Goal: Navigation & Orientation: Understand site structure

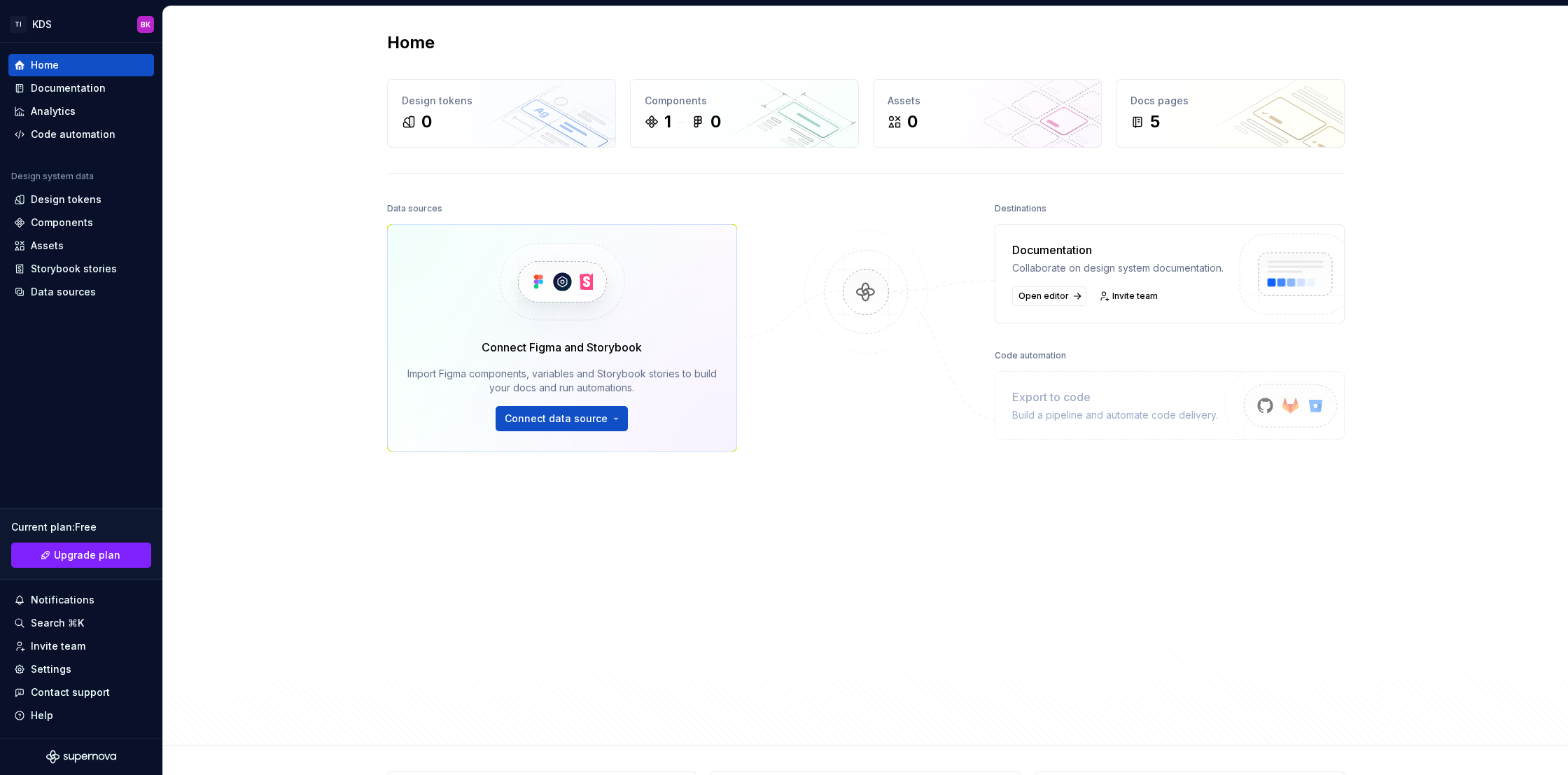
click at [778, 229] on div "Data sources Connect Figma and Storybook Import Figma components, variables and…" at bounding box center [866, 459] width 958 height 520
click at [33, 32] on html "TI KDS BK Home Documentation Analytics Code automation Design system data Desig…" at bounding box center [784, 388] width 1568 height 775
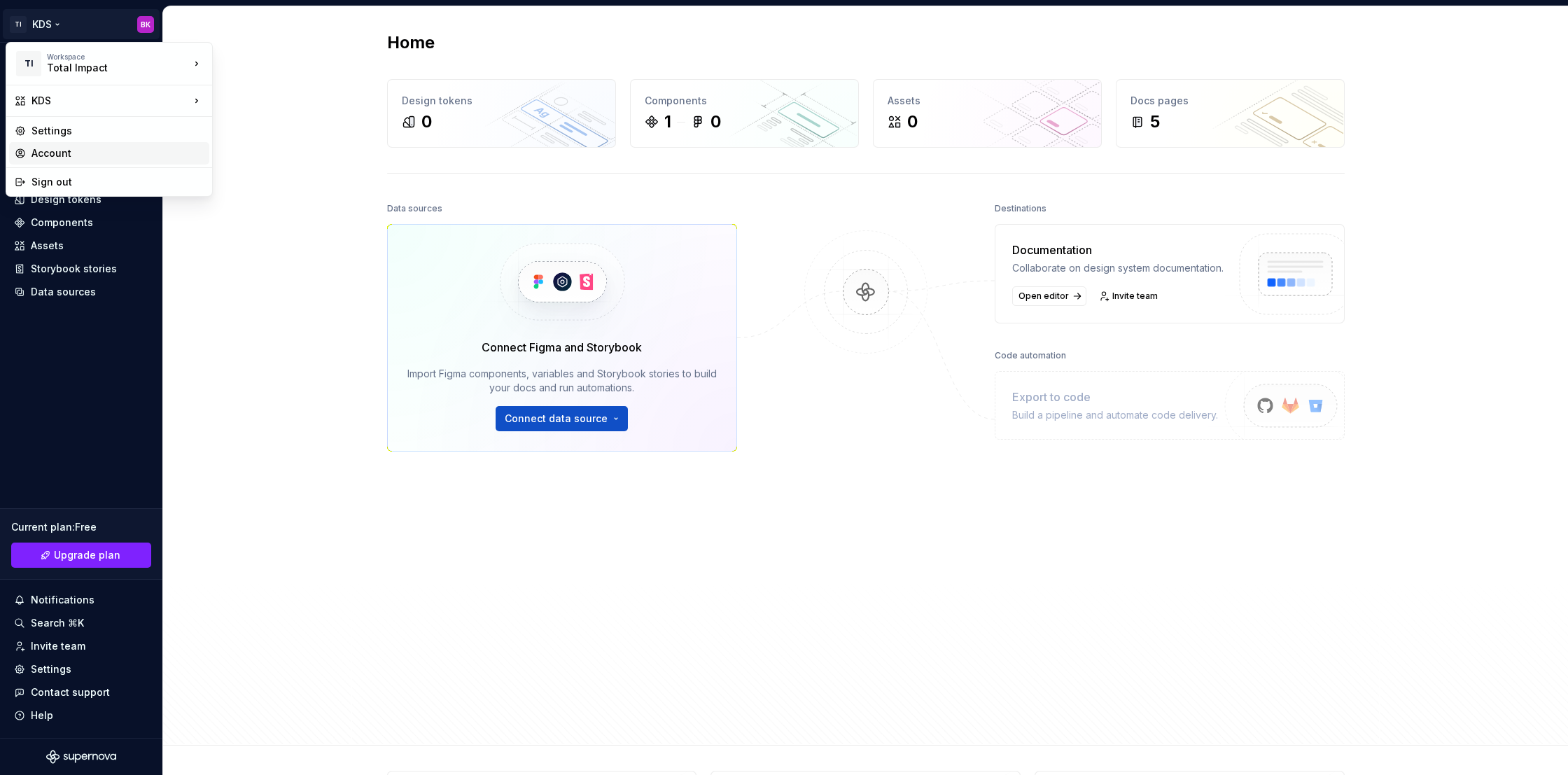
click at [82, 147] on div "Account" at bounding box center [118, 153] width 172 height 14
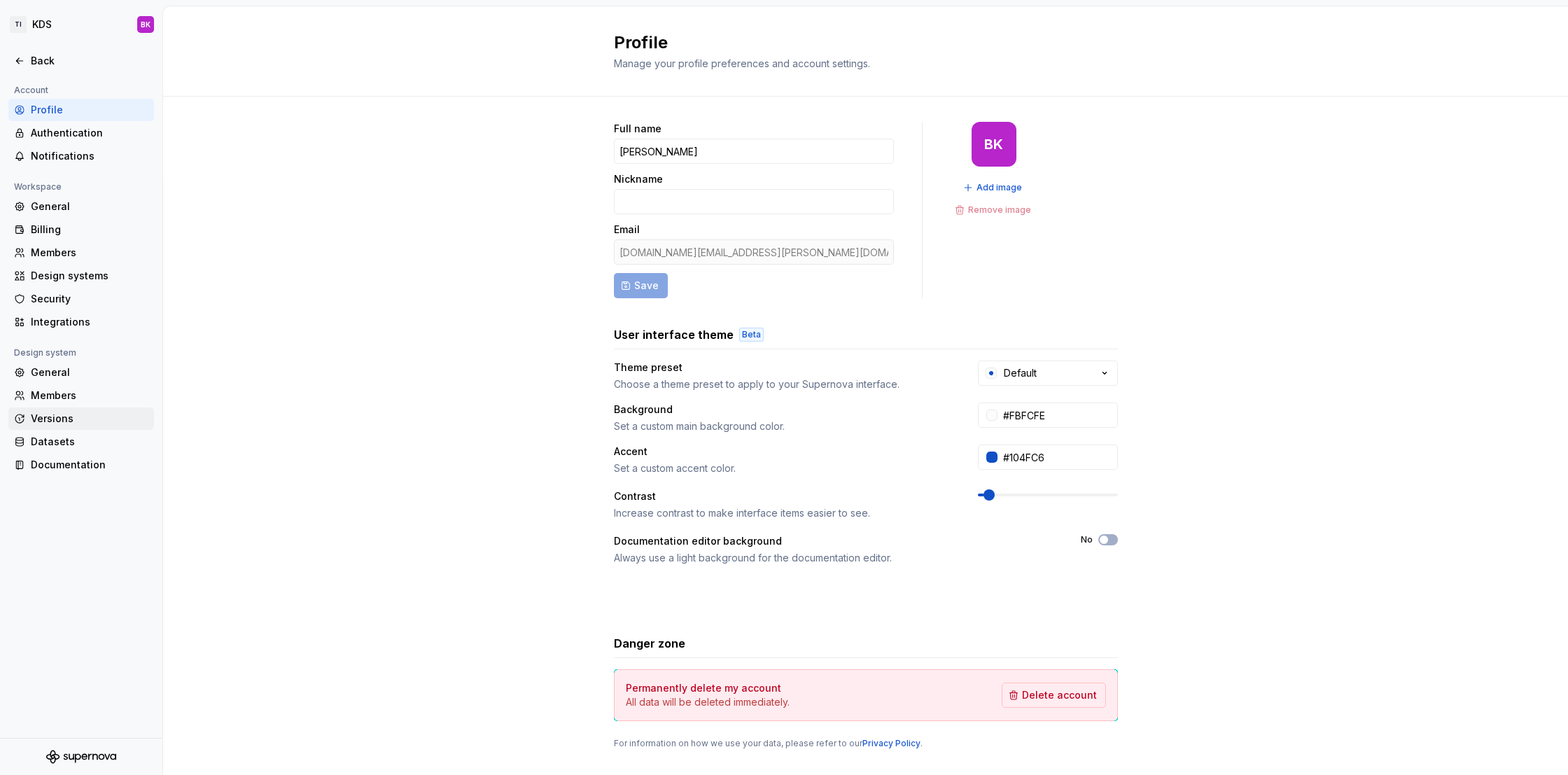
click at [101, 423] on div "Versions" at bounding box center [90, 418] width 118 height 14
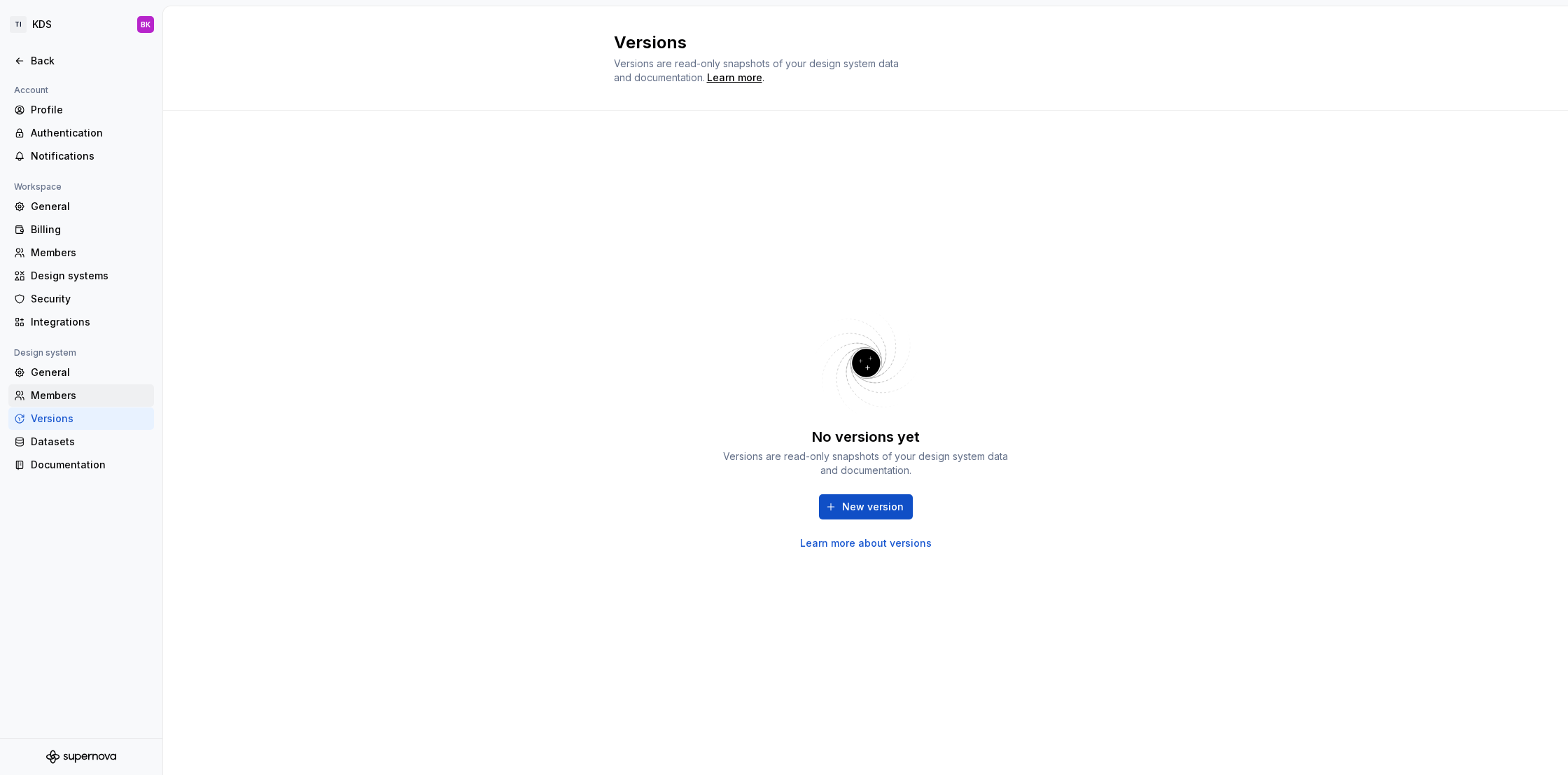
click at [90, 397] on div "Members" at bounding box center [90, 395] width 118 height 14
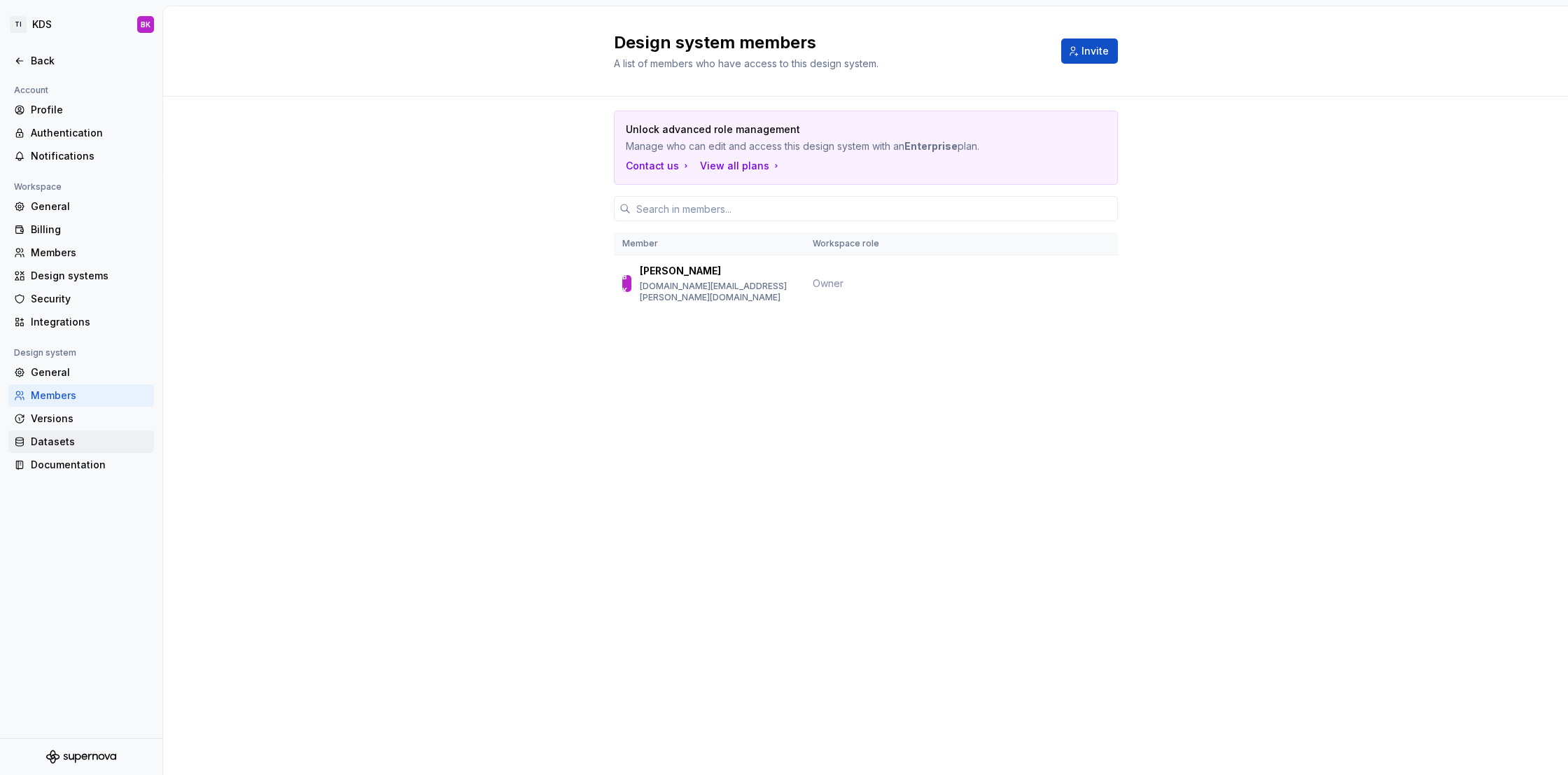
click at [93, 443] on div "Datasets" at bounding box center [90, 441] width 118 height 14
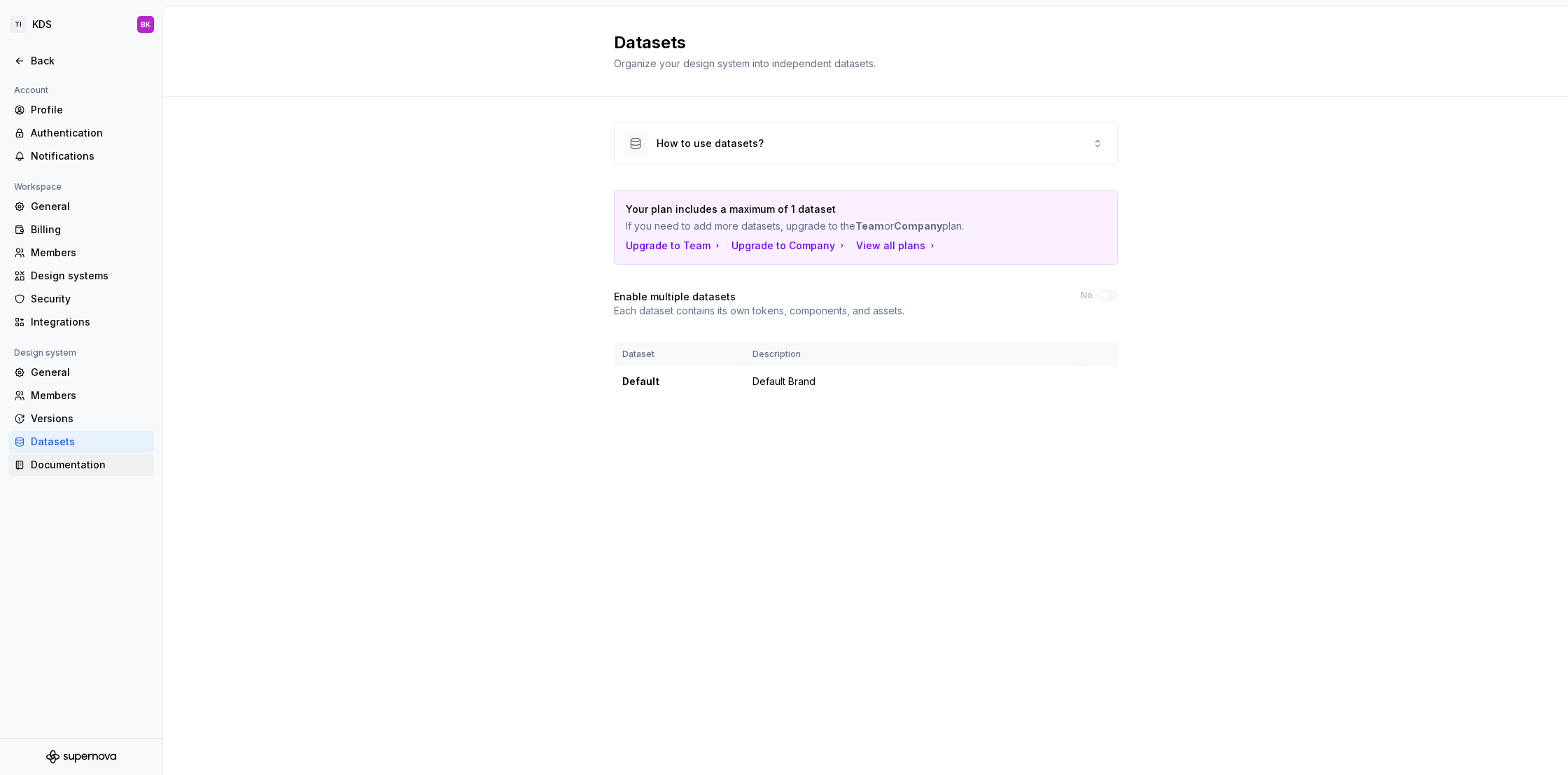
click at [98, 463] on div "Documentation" at bounding box center [90, 465] width 118 height 14
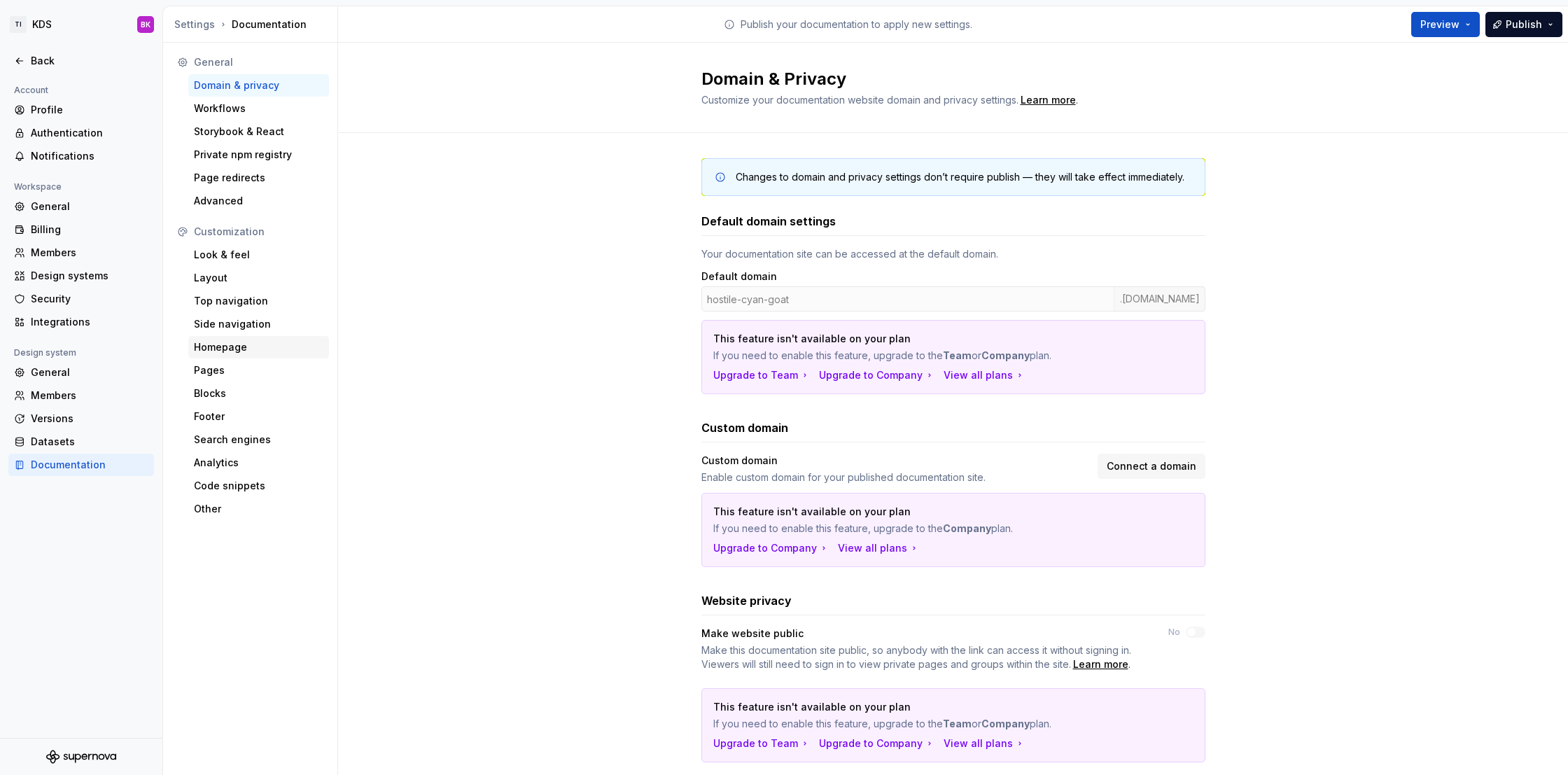
click at [250, 342] on div "Homepage" at bounding box center [258, 347] width 129 height 14
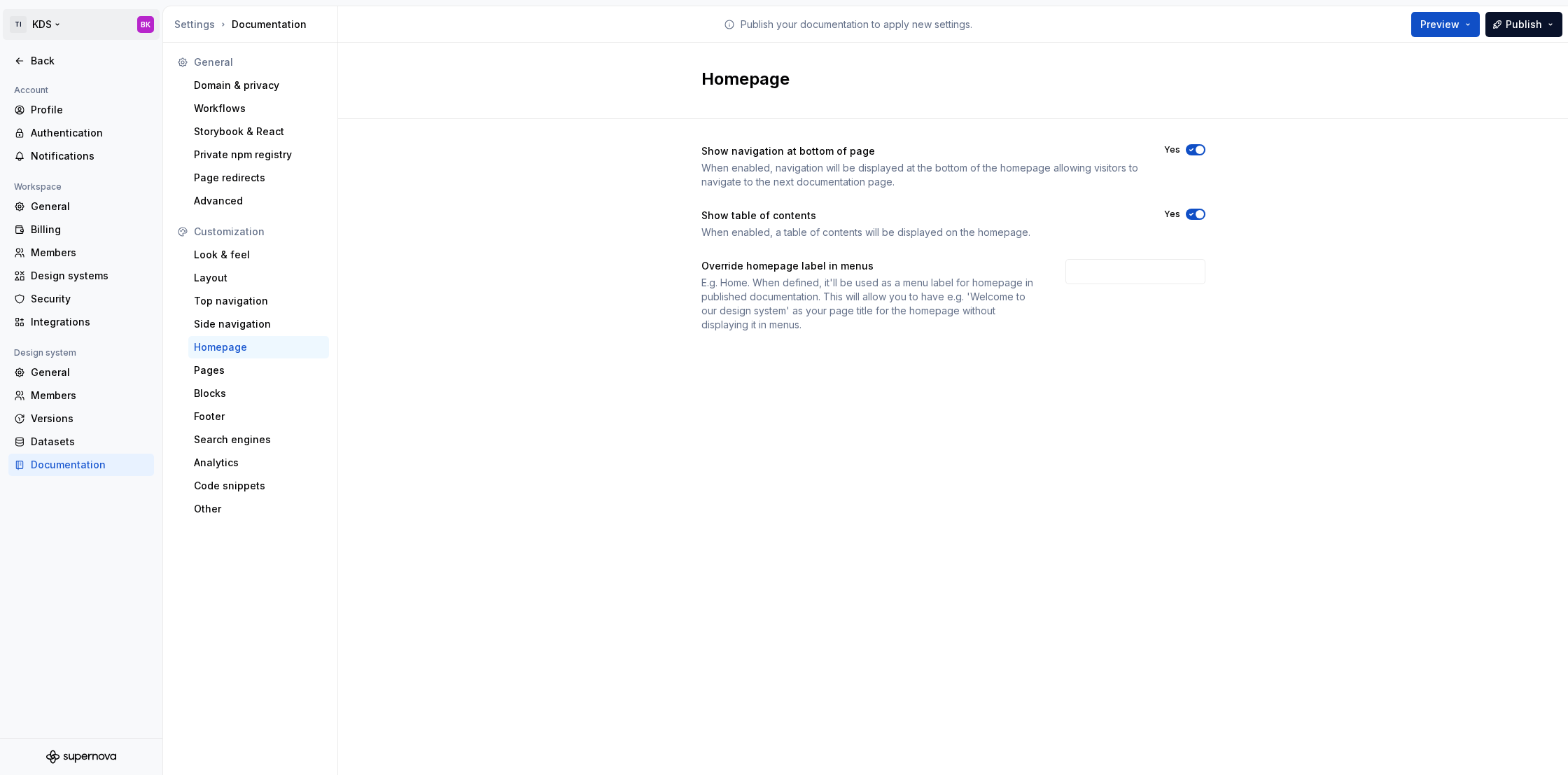
click at [39, 17] on html "TI KDS BK Back Account Profile Authentication Notifications Workspace General B…" at bounding box center [784, 388] width 1568 height 775
click at [143, 27] on html "TI KDS BK Back Account Profile Authentication Notifications Workspace General B…" at bounding box center [784, 388] width 1568 height 775
drag, startPoint x: 114, startPoint y: 758, endPoint x: 96, endPoint y: 753, distance: 18.7
click at [114, 756] on icon "Supernova Logo" at bounding box center [81, 756] width 70 height 14
